Goal: Information Seeking & Learning: Learn about a topic

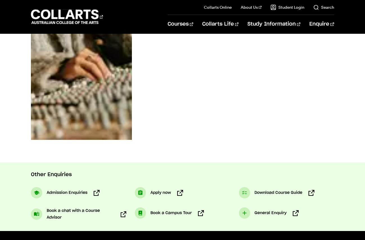
scroll to position [281, 0]
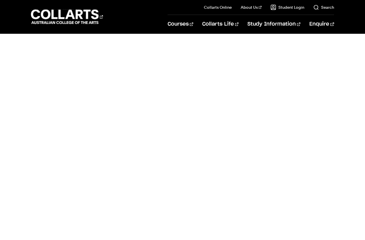
scroll to position [197, 0]
click at [296, 73] on div "Admission enquiry form" at bounding box center [182, 150] width 287 height 276
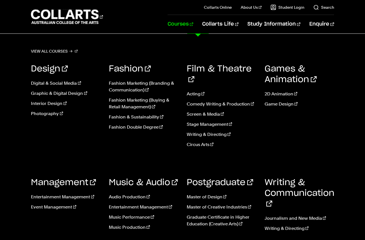
scroll to position [28, 0]
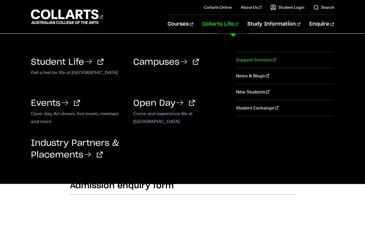
click at [251, 59] on link "Support Services" at bounding box center [285, 60] width 98 height 16
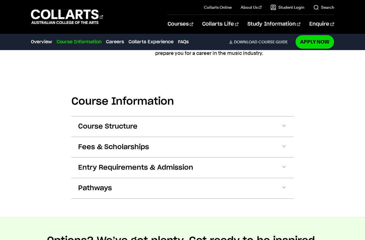
scroll to position [534, 0]
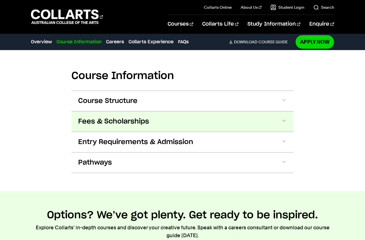
click at [211, 113] on button "Fees & Scholarships" at bounding box center [182, 121] width 222 height 20
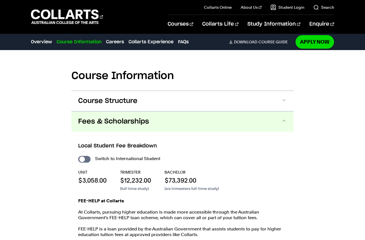
scroll to position [587, 0]
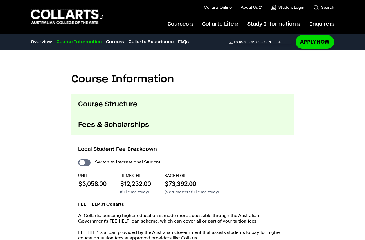
click at [221, 100] on button "Course Structure" at bounding box center [182, 104] width 222 height 20
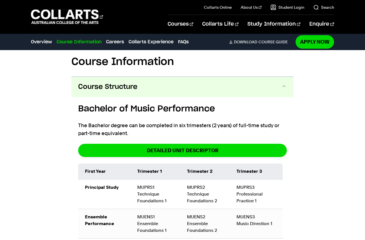
scroll to position [538, 0]
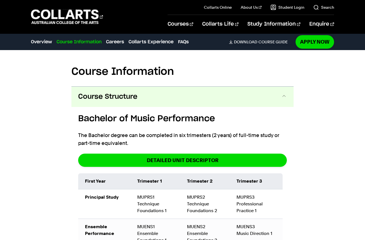
click at [208, 95] on button "Course Structure" at bounding box center [182, 97] width 222 height 20
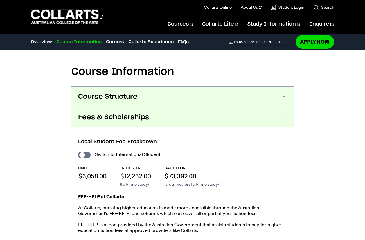
click at [311, 85] on div "Course Information Course Structure Bachelor of Music Performance The Bachelor …" at bounding box center [182, 177] width 365 height 276
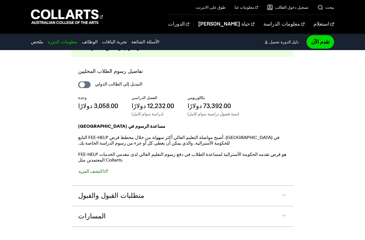
scroll to position [499, 0]
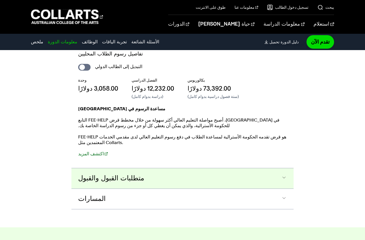
click at [142, 168] on button "متطلبات القبول والقبول" at bounding box center [182, 178] width 222 height 20
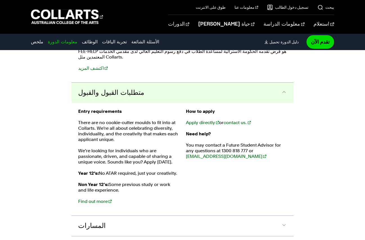
scroll to position [651, 0]
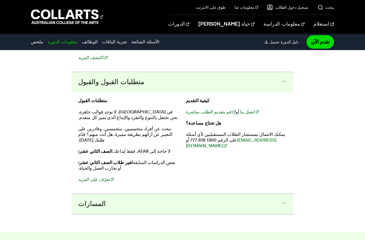
click at [124, 194] on button "المسارات" at bounding box center [182, 204] width 222 height 20
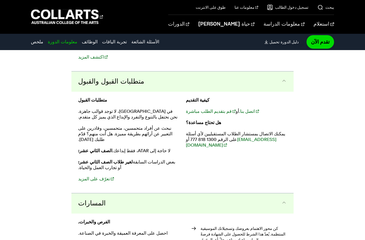
scroll to position [767, 0]
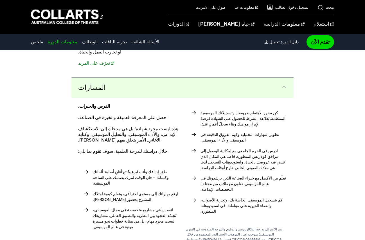
click at [249, 78] on button "المسارات" at bounding box center [182, 88] width 222 height 20
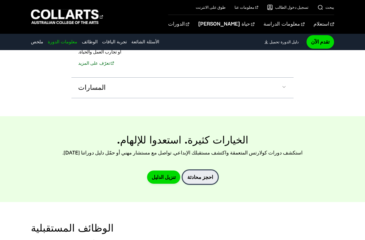
click at [200, 174] on font "احجز محادثة" at bounding box center [200, 177] width 26 height 6
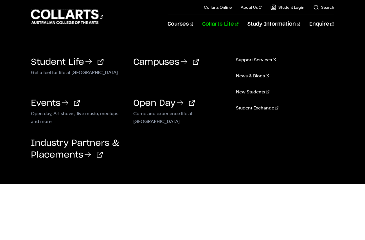
scroll to position [334, 0]
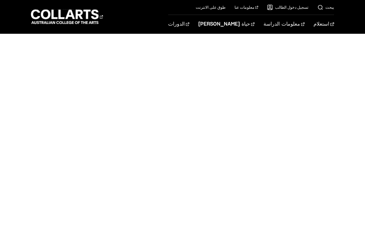
click at [312, 92] on div "بديل يرجى إرسال استفساراتك أدناه" at bounding box center [182, 101] width 287 height 276
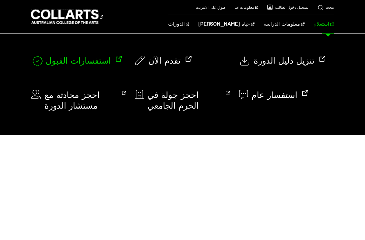
click at [86, 62] on font "استفسارات القبول" at bounding box center [78, 61] width 65 height 8
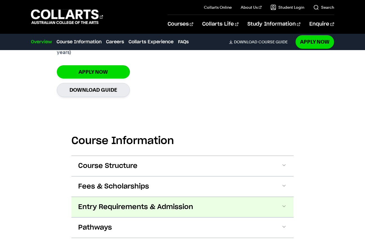
scroll to position [534, 0]
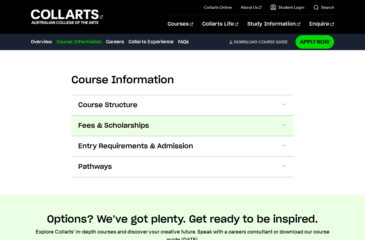
click at [226, 133] on button "Fees & Scholarships" at bounding box center [182, 125] width 222 height 20
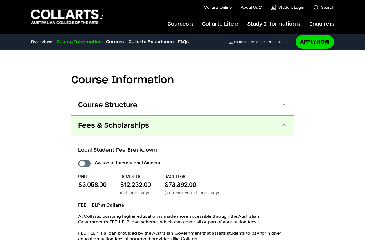
scroll to position [599, 0]
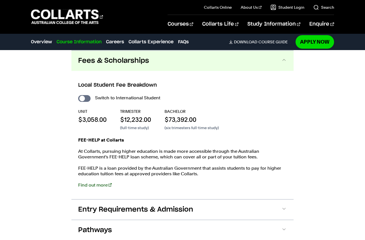
click at [91, 184] on link "Find out more" at bounding box center [94, 184] width 33 height 5
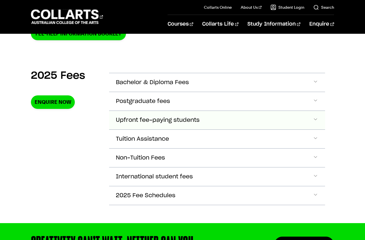
scroll to position [197, 0]
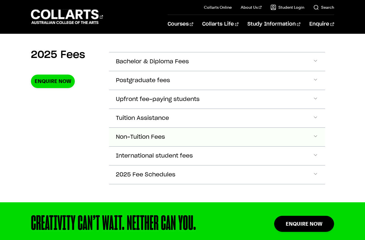
click at [189, 135] on button "Non-Tuition Fees" at bounding box center [217, 137] width 216 height 19
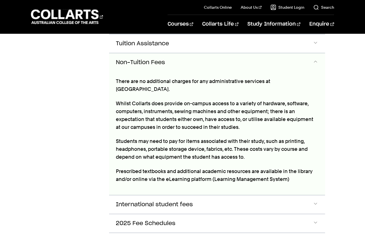
scroll to position [272, 0]
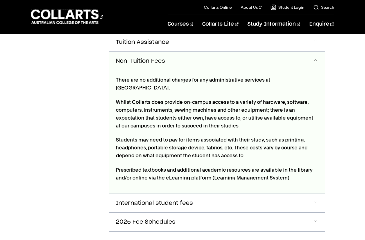
click at [180, 61] on button "Non-Tuition Fees" at bounding box center [217, 61] width 216 height 19
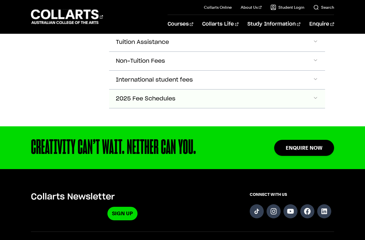
click at [185, 93] on button "2025 Fee Schedules" at bounding box center [217, 98] width 216 height 19
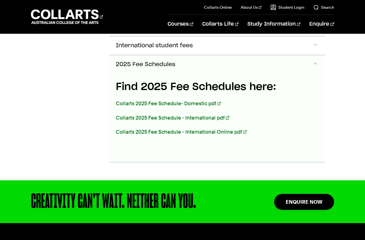
scroll to position [310, 0]
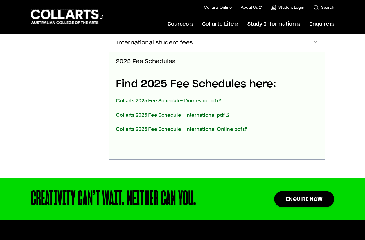
click at [186, 64] on button "2025 Fee Schedules" at bounding box center [217, 61] width 216 height 19
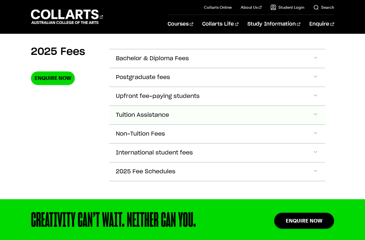
scroll to position [197, 0]
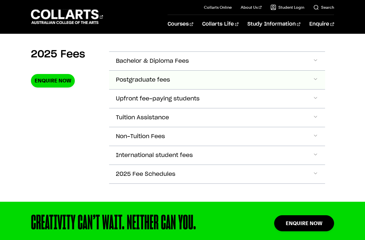
click at [185, 81] on button "Postgraduate fees" at bounding box center [217, 80] width 216 height 19
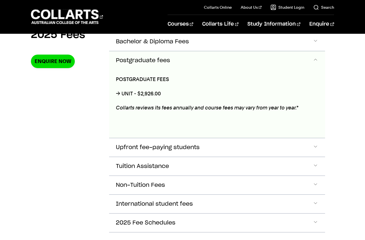
scroll to position [217, 0]
click at [177, 55] on button "Postgraduate fees" at bounding box center [217, 60] width 216 height 19
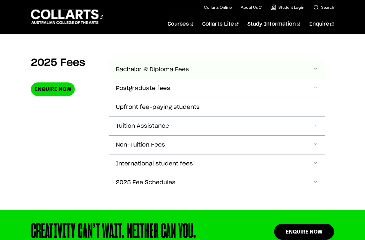
click at [209, 71] on button "Bachelor & Diploma Fees" at bounding box center [217, 69] width 216 height 19
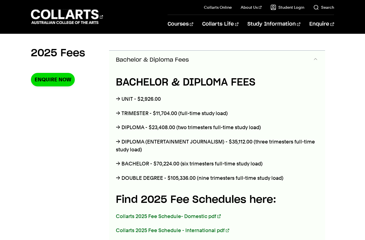
click at [209, 63] on button "Bachelor & Diploma Fees" at bounding box center [217, 60] width 216 height 19
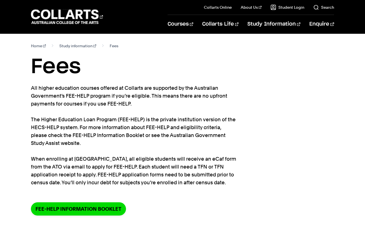
scroll to position [0, 0]
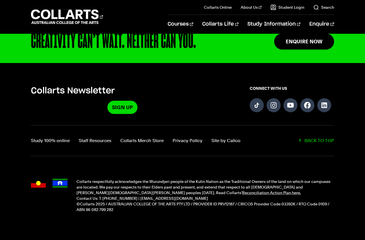
scroll to position [1336, 0]
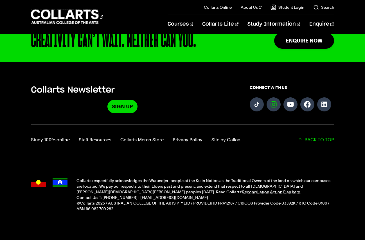
click at [279, 97] on link "Follow us on Instagram" at bounding box center [273, 104] width 14 height 14
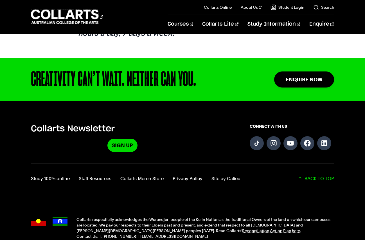
scroll to position [506, 0]
